Goal: Information Seeking & Learning: Check status

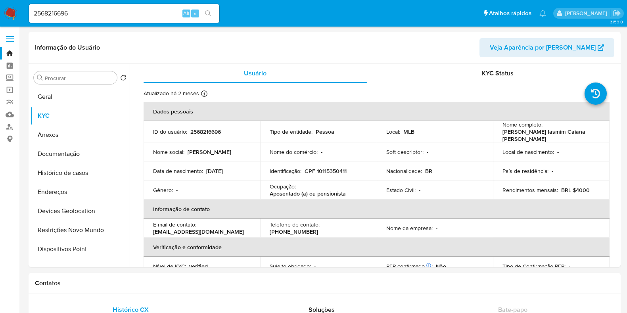
select select "10"
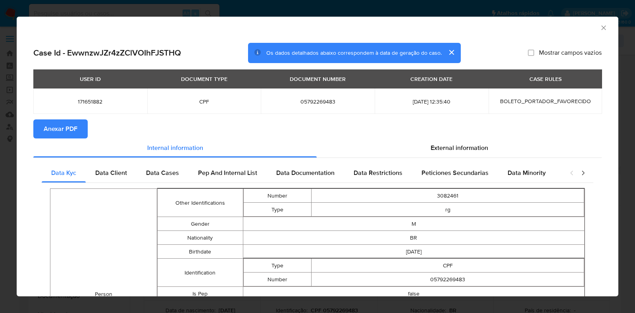
select select "10"
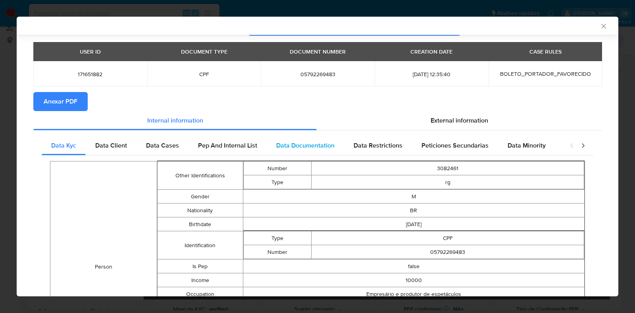
scroll to position [48, 0]
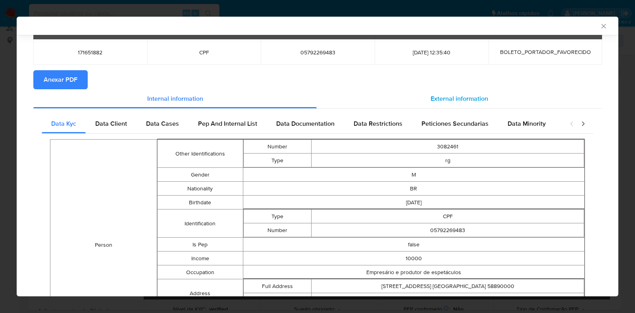
click at [462, 99] on span "External information" at bounding box center [459, 98] width 58 height 9
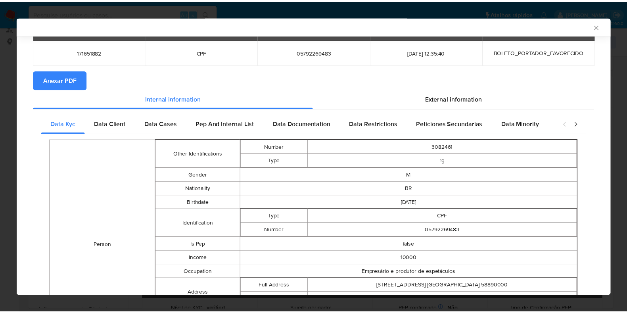
scroll to position [0, 0]
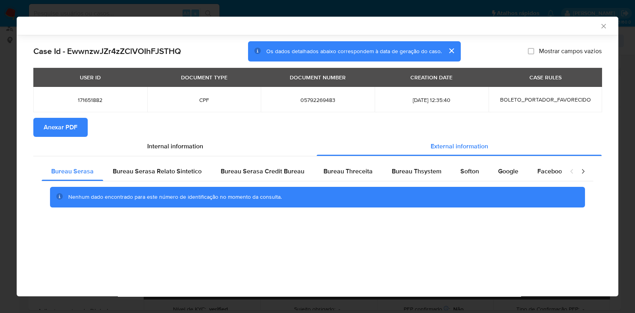
click at [599, 26] on icon "Fechar a janela" at bounding box center [603, 26] width 8 height 8
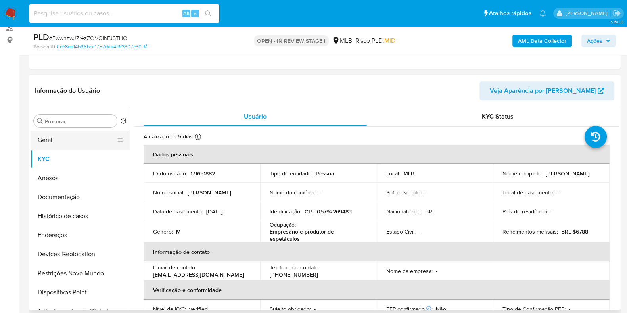
click at [50, 140] on button "Geral" at bounding box center [77, 139] width 93 height 19
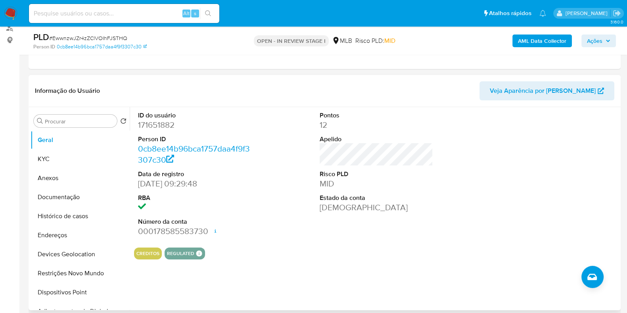
click at [336, 203] on dd "Ativa" at bounding box center [376, 207] width 113 height 11
click at [347, 197] on dt "Estado da conta" at bounding box center [376, 198] width 113 height 9
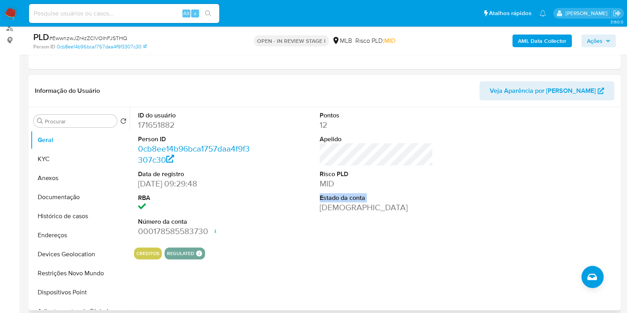
click at [347, 197] on dt "Estado da conta" at bounding box center [376, 198] width 113 height 9
click at [68, 157] on button "KYC" at bounding box center [77, 159] width 93 height 19
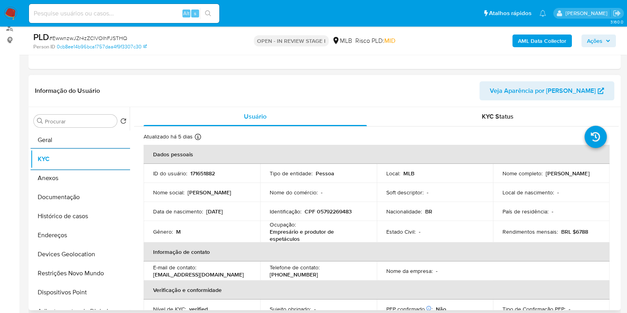
click at [333, 220] on td "Identificação : CPF 05792269483" at bounding box center [318, 211] width 117 height 19
click at [335, 212] on p "CPF 05792269483" at bounding box center [328, 211] width 47 height 7
copy p "05792269483"
drag, startPoint x: 497, startPoint y: 175, endPoint x: 516, endPoint y: 182, distance: 19.7
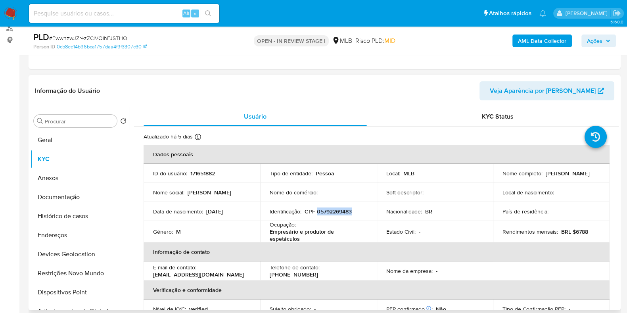
click at [516, 182] on td "Nome completo : Marcelo Tomaselli de Sousa Costa E Silva" at bounding box center [551, 173] width 117 height 19
copy p "Marcelo Tomaselli de Sousa Costa E Silva"
click at [74, 193] on button "Documentação" at bounding box center [77, 197] width 93 height 19
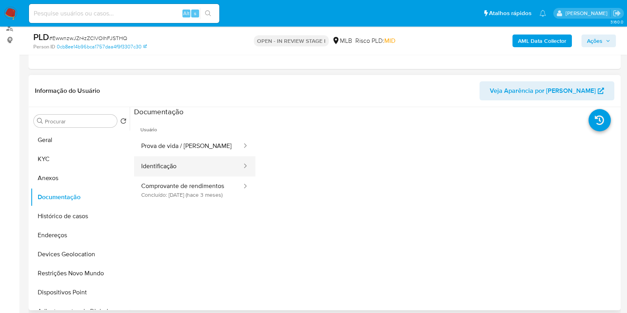
click at [191, 163] on button "Identificação" at bounding box center [188, 166] width 109 height 20
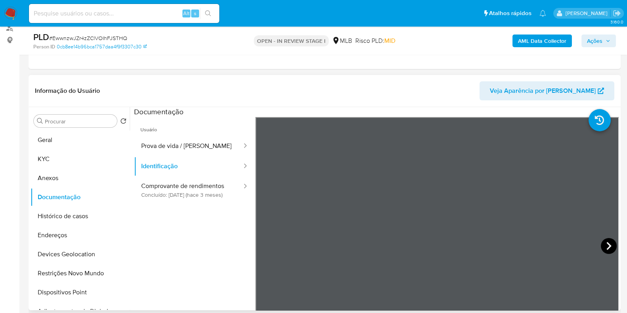
click at [607, 245] on icon at bounding box center [608, 246] width 5 height 8
click at [171, 188] on button "Comprovante de rendimentos Concluído: 26/06/2025 (hace 3 meses)" at bounding box center [188, 190] width 109 height 27
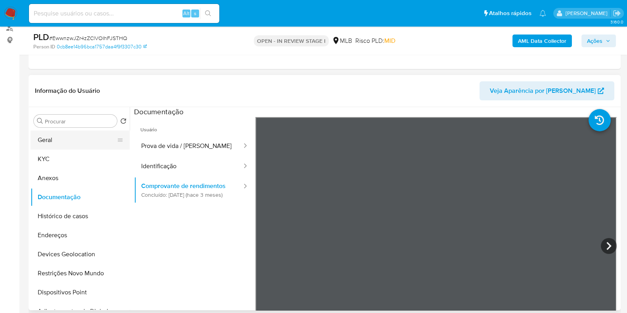
click at [72, 142] on button "Geral" at bounding box center [77, 139] width 93 height 19
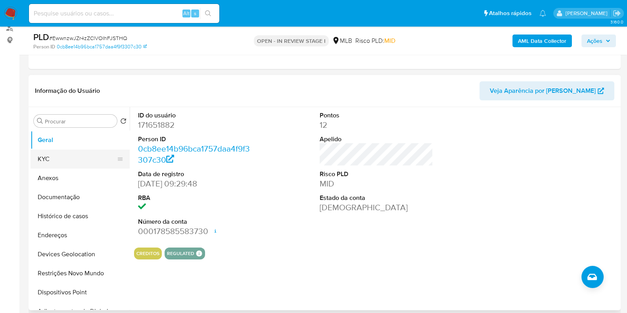
click at [90, 159] on button "KYC" at bounding box center [77, 159] width 93 height 19
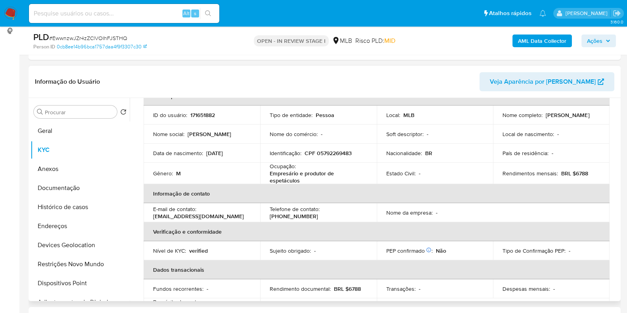
scroll to position [99, 0]
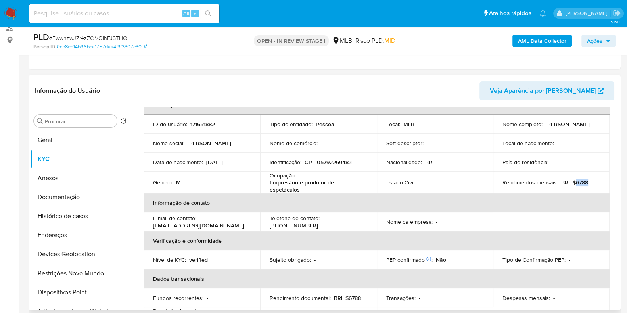
drag, startPoint x: 572, startPoint y: 184, endPoint x: 585, endPoint y: 185, distance: 12.8
click at [591, 182] on div "Rendimentos mensais : BRL $6788" at bounding box center [552, 182] width 98 height 7
copy p "6788"
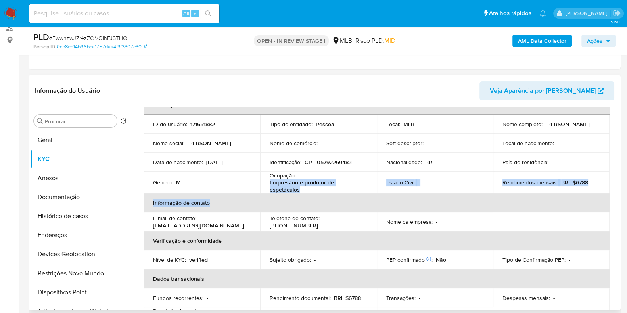
drag, startPoint x: 266, startPoint y: 186, endPoint x: 306, endPoint y: 196, distance: 41.6
click at [303, 195] on table "Dados pessoais ID do usuário : 171651882 Tipo de entidade : Pessoa Local : MLB …" at bounding box center [377, 212] width 466 height 233
click at [306, 196] on th "Informação de contato" at bounding box center [377, 202] width 466 height 19
drag, startPoint x: 301, startPoint y: 195, endPoint x: 269, endPoint y: 184, distance: 33.2
click at [269, 184] on table "Dados pessoais ID do usuário : 171651882 Tipo de entidade : Pessoa Local : MLB …" at bounding box center [377, 212] width 466 height 233
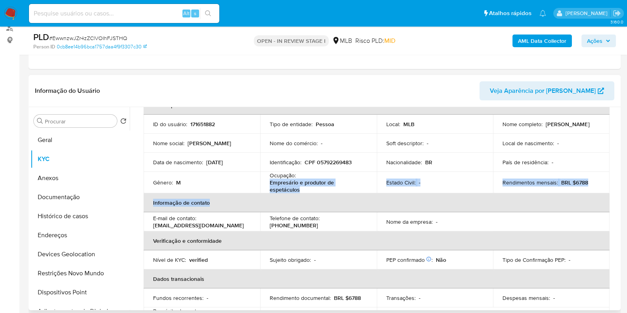
click at [270, 187] on p "Empresário e produtor de espetáculos" at bounding box center [317, 186] width 94 height 14
drag, startPoint x: 267, startPoint y: 187, endPoint x: 301, endPoint y: 193, distance: 34.2
click at [301, 193] on td "Ocupação : Empresário e produtor de espetáculos" at bounding box center [318, 182] width 117 height 21
copy p "Empresário e produtor de espetáculos"
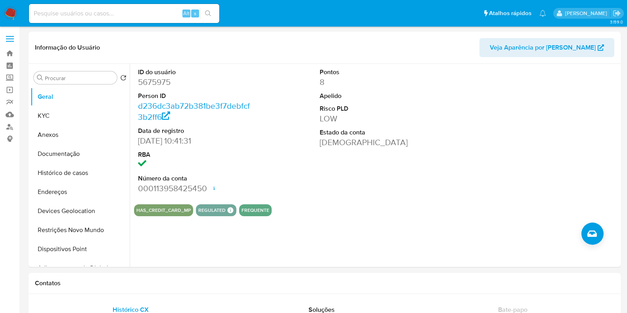
select select "10"
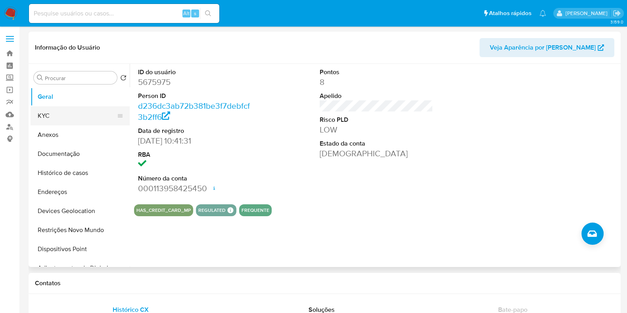
click at [58, 114] on button "KYC" at bounding box center [77, 115] width 93 height 19
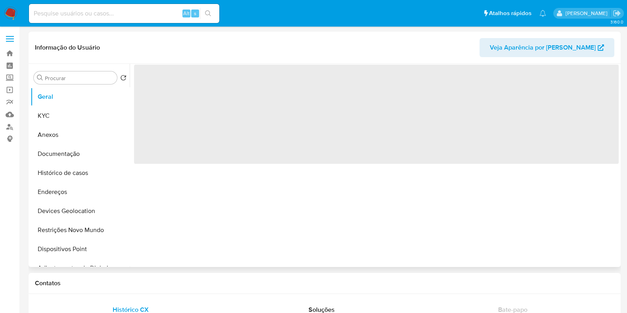
select select "10"
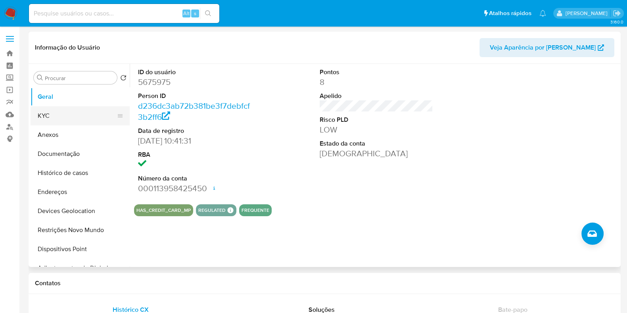
click at [73, 116] on button "KYC" at bounding box center [77, 115] width 93 height 19
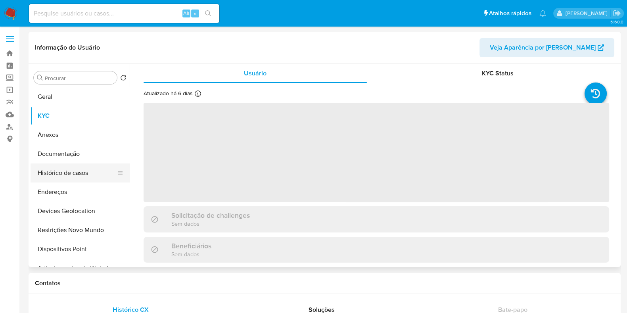
click at [75, 167] on button "Histórico de casos" at bounding box center [77, 172] width 93 height 19
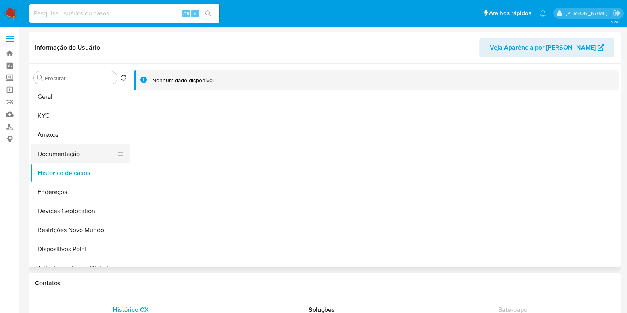
click at [70, 151] on button "Documentação" at bounding box center [77, 153] width 93 height 19
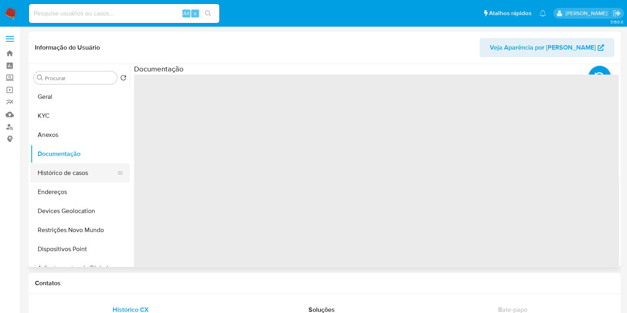
click at [66, 171] on button "Histórico de casos" at bounding box center [77, 172] width 93 height 19
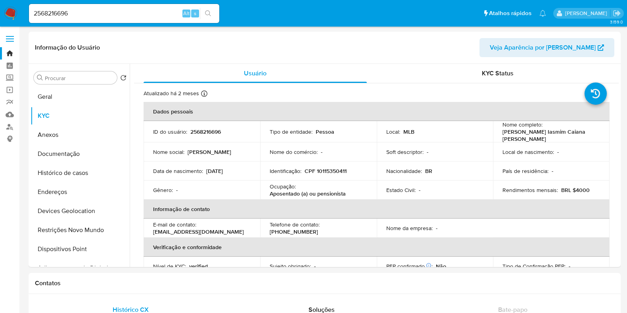
select select "10"
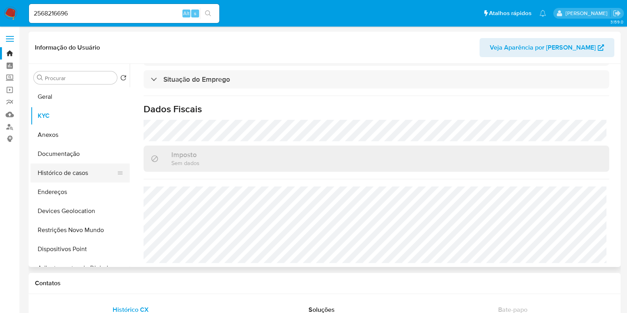
drag, startPoint x: 75, startPoint y: 175, endPoint x: 80, endPoint y: 173, distance: 5.3
click at [75, 175] on button "Histórico de casos" at bounding box center [77, 172] width 93 height 19
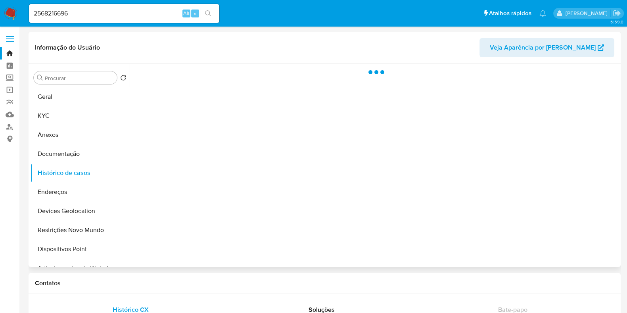
scroll to position [0, 0]
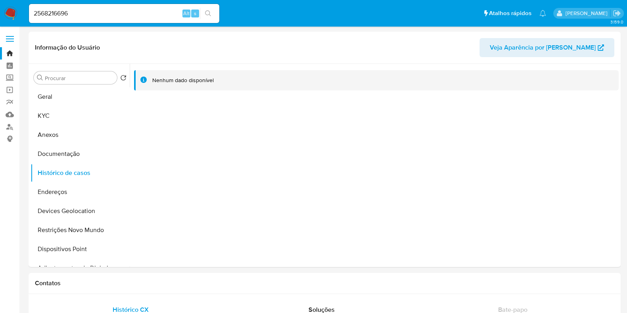
click at [13, 13] on img at bounding box center [10, 13] width 13 height 13
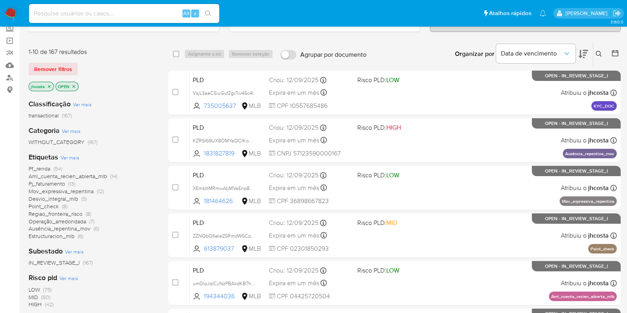
scroll to position [99, 0]
